Goal: Task Accomplishment & Management: Use online tool/utility

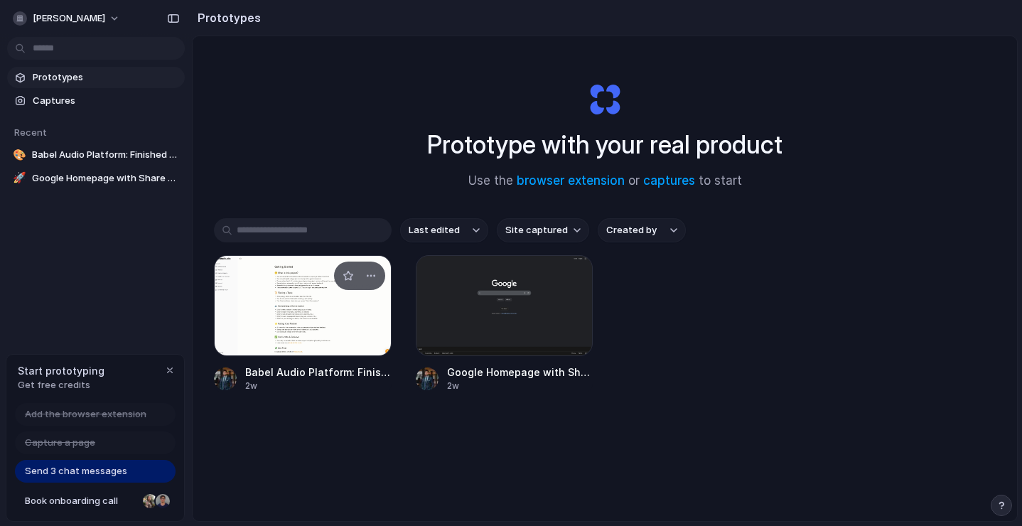
click at [338, 317] on div at bounding box center [303, 305] width 178 height 101
click at [504, 293] on div at bounding box center [505, 305] width 178 height 101
